Goal: Task Accomplishment & Management: Use online tool/utility

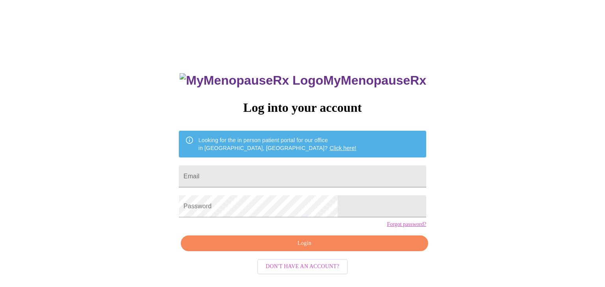
scroll to position [8, 0]
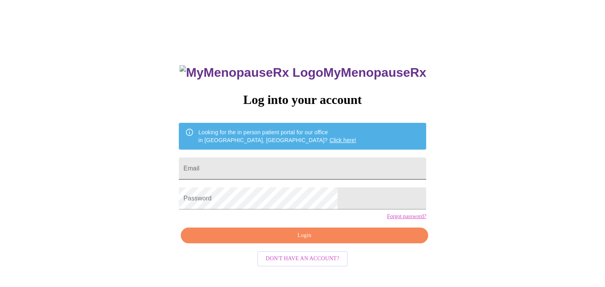
click at [338, 159] on input "Email" at bounding box center [302, 169] width 247 height 22
type input "[EMAIL_ADDRESS][DOMAIN_NAME]"
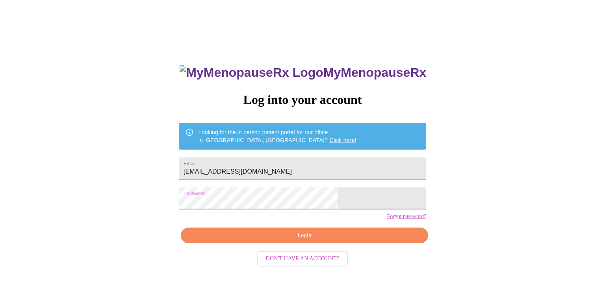
click at [322, 241] on span "Login" at bounding box center [304, 236] width 229 height 10
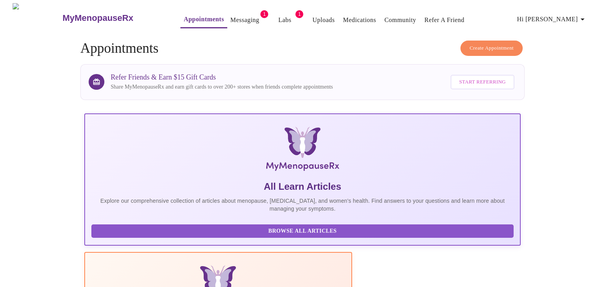
click at [230, 19] on link "Messaging" at bounding box center [244, 20] width 29 height 11
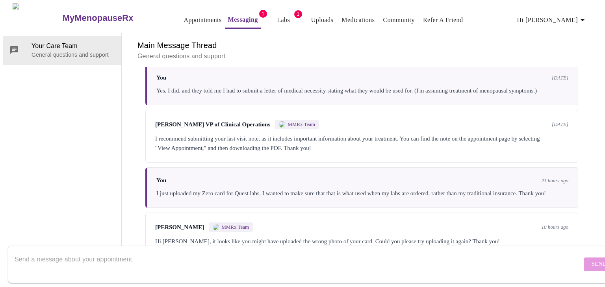
click at [315, 17] on link "Uploads" at bounding box center [322, 20] width 22 height 11
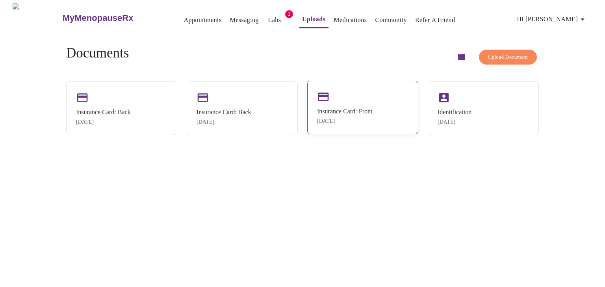
click at [349, 108] on div "Insurance Card: Front" at bounding box center [344, 111] width 55 height 7
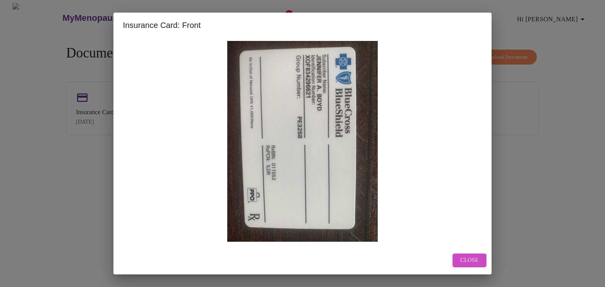
click at [467, 261] on span "Close" at bounding box center [470, 261] width 18 height 10
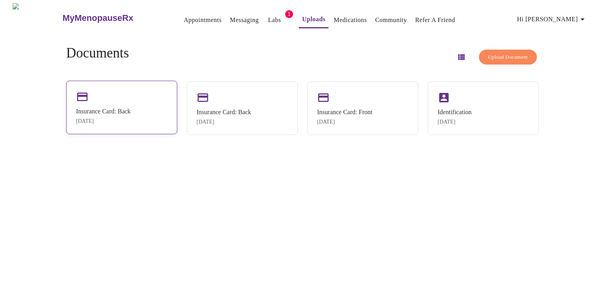
click at [115, 113] on div "Insurance Card: Back" at bounding box center [103, 111] width 55 height 7
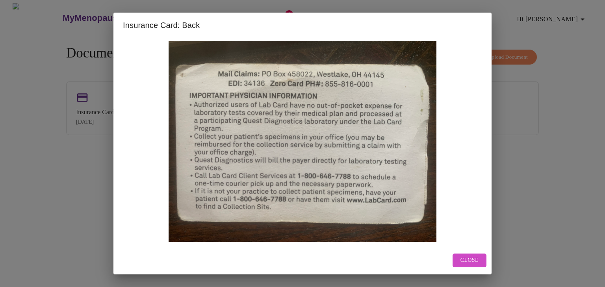
click at [470, 262] on span "Close" at bounding box center [470, 261] width 18 height 10
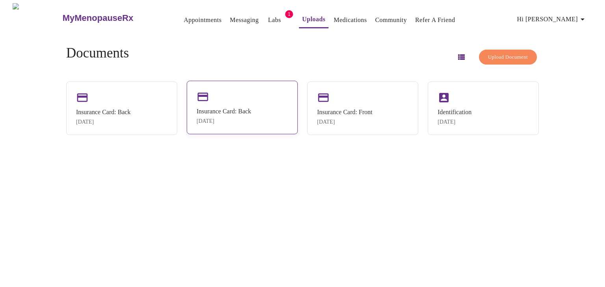
click at [232, 104] on div "Insurance Card: Back [DATE]" at bounding box center [242, 108] width 111 height 54
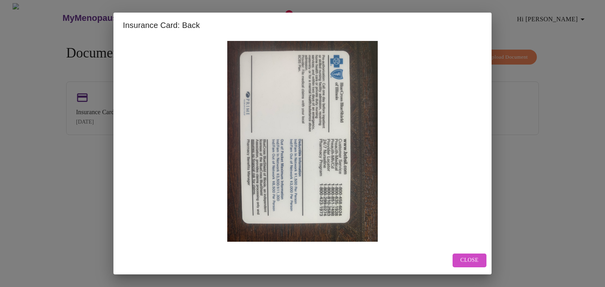
click at [481, 260] on button "Close" at bounding box center [470, 261] width 34 height 14
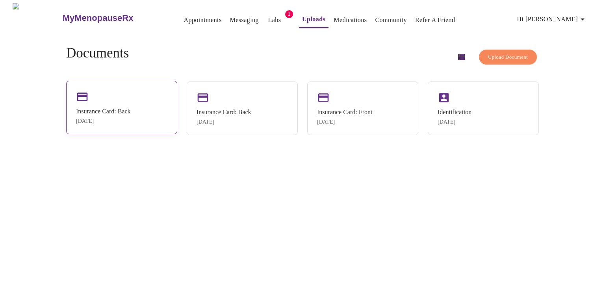
click at [131, 110] on div "Insurance Card: Back" at bounding box center [103, 111] width 55 height 7
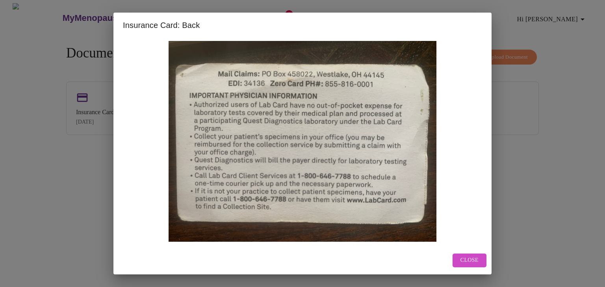
click at [468, 262] on span "Close" at bounding box center [470, 261] width 18 height 10
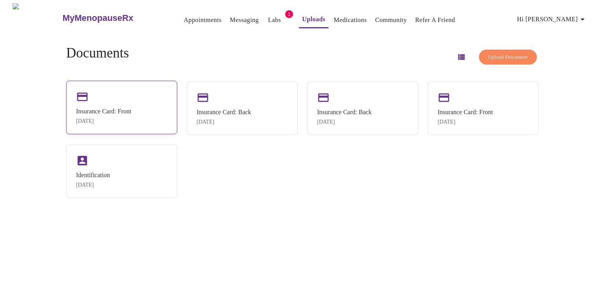
click at [129, 95] on div "Insurance Card: Front [DATE]" at bounding box center [121, 108] width 111 height 54
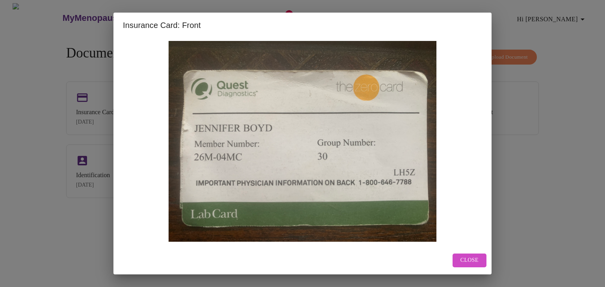
click at [472, 258] on span "Close" at bounding box center [470, 261] width 18 height 10
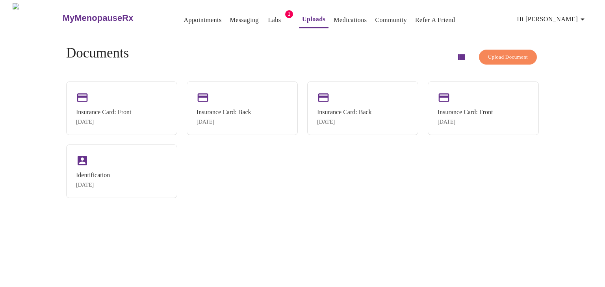
click at [233, 17] on link "Messaging" at bounding box center [244, 20] width 29 height 11
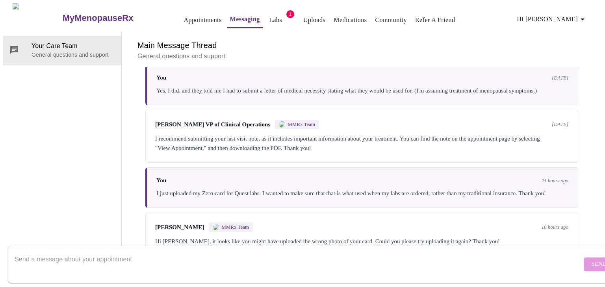
scroll to position [334, 0]
click at [512, 256] on textarea "Send a message about your appointment" at bounding box center [298, 264] width 567 height 25
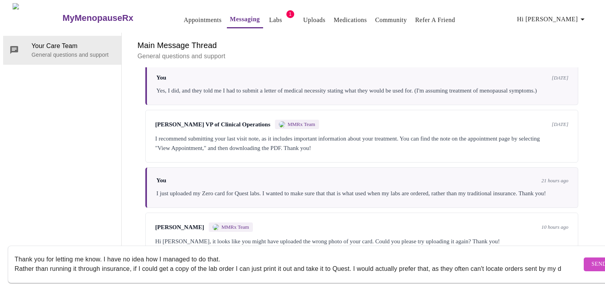
scroll to position [5, 0]
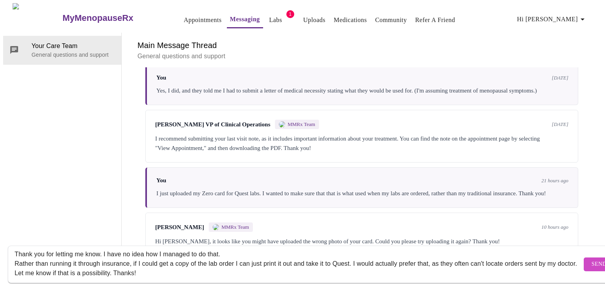
type textarea "Thank you for letting me know. I have no idea how I managed to do that. Rather …"
click at [592, 261] on span "Send" at bounding box center [599, 265] width 15 height 10
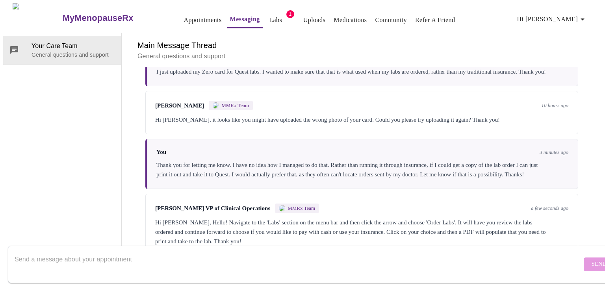
scroll to position [468, 0]
click at [296, 253] on textarea "Send a message about your appointment" at bounding box center [298, 264] width 567 height 25
type textarea "Y"
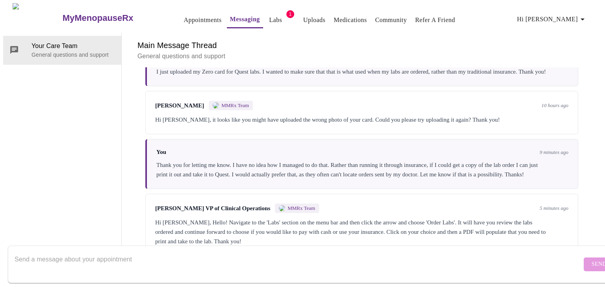
click at [269, 15] on link "Labs" at bounding box center [275, 20] width 13 height 11
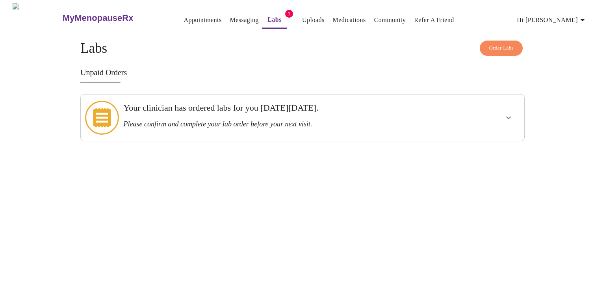
click at [383, 110] on h3 "Your clinician has ordered labs for you on Thursday, July 31st." at bounding box center [281, 108] width 316 height 10
click at [506, 114] on icon "show more" at bounding box center [508, 117] width 9 height 9
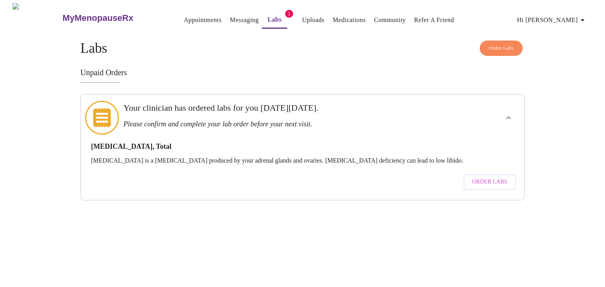
click at [488, 177] on span "Order Labs" at bounding box center [489, 182] width 35 height 10
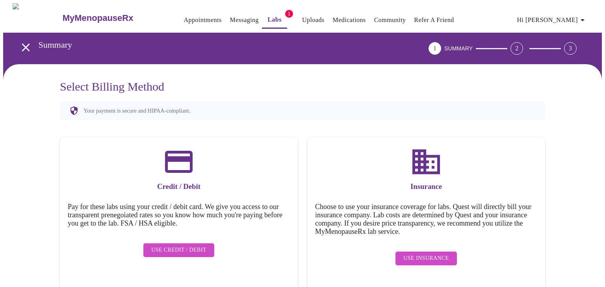
click at [413, 255] on span "Use Insurance" at bounding box center [425, 259] width 45 height 10
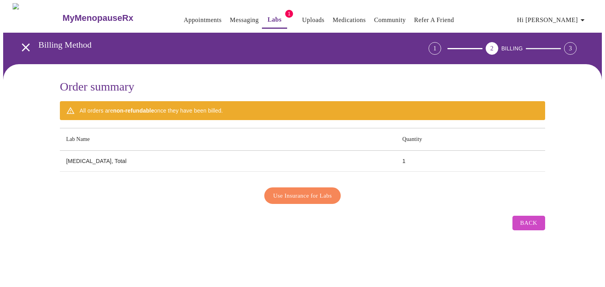
click at [317, 196] on span "Use Insurance for Labs" at bounding box center [302, 196] width 59 height 10
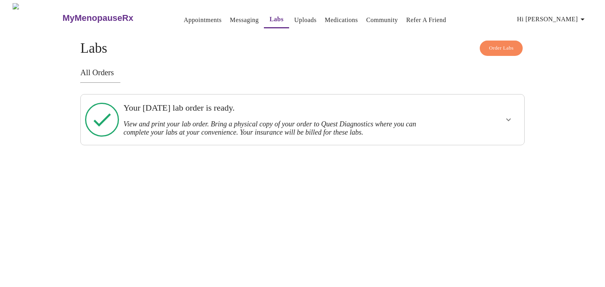
click at [510, 119] on icon "show more" at bounding box center [508, 120] width 5 height 3
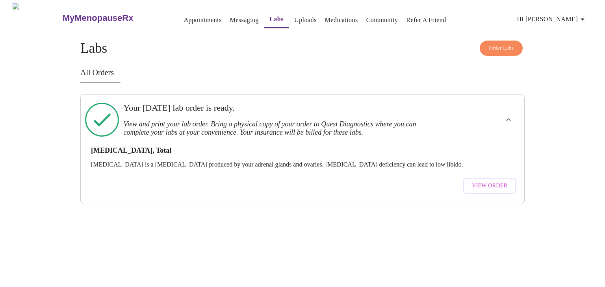
click at [500, 181] on span "View Order" at bounding box center [489, 186] width 35 height 10
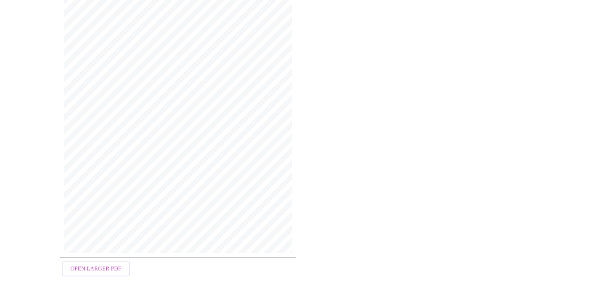
scroll to position [187, 0]
click at [80, 272] on span "Open Larger PDF" at bounding box center [96, 269] width 51 height 10
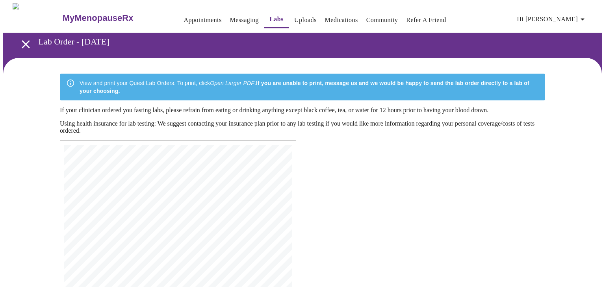
click at [230, 17] on link "Messaging" at bounding box center [244, 20] width 29 height 11
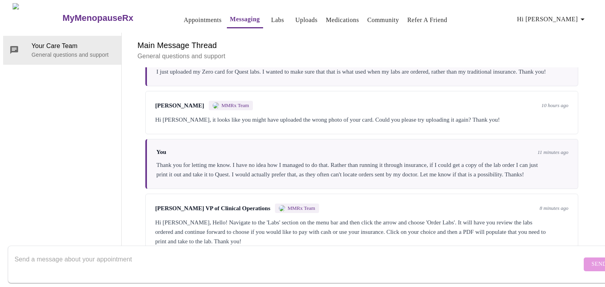
scroll to position [468, 0]
click at [221, 258] on textarea "Send a message about your appointment" at bounding box center [298, 264] width 567 height 25
type textarea "T"
type textarea "Yes, I wanted to first make sure I had my Zero Card uploaded, as it is $0 out o…"
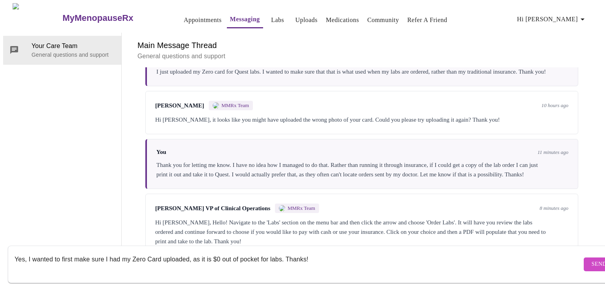
click at [587, 258] on button "Send" at bounding box center [599, 265] width 31 height 14
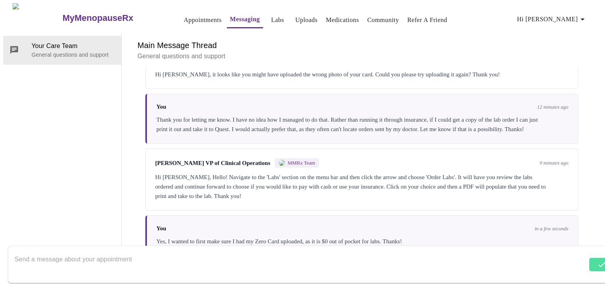
scroll to position [516, 0]
